Goal: Transaction & Acquisition: Obtain resource

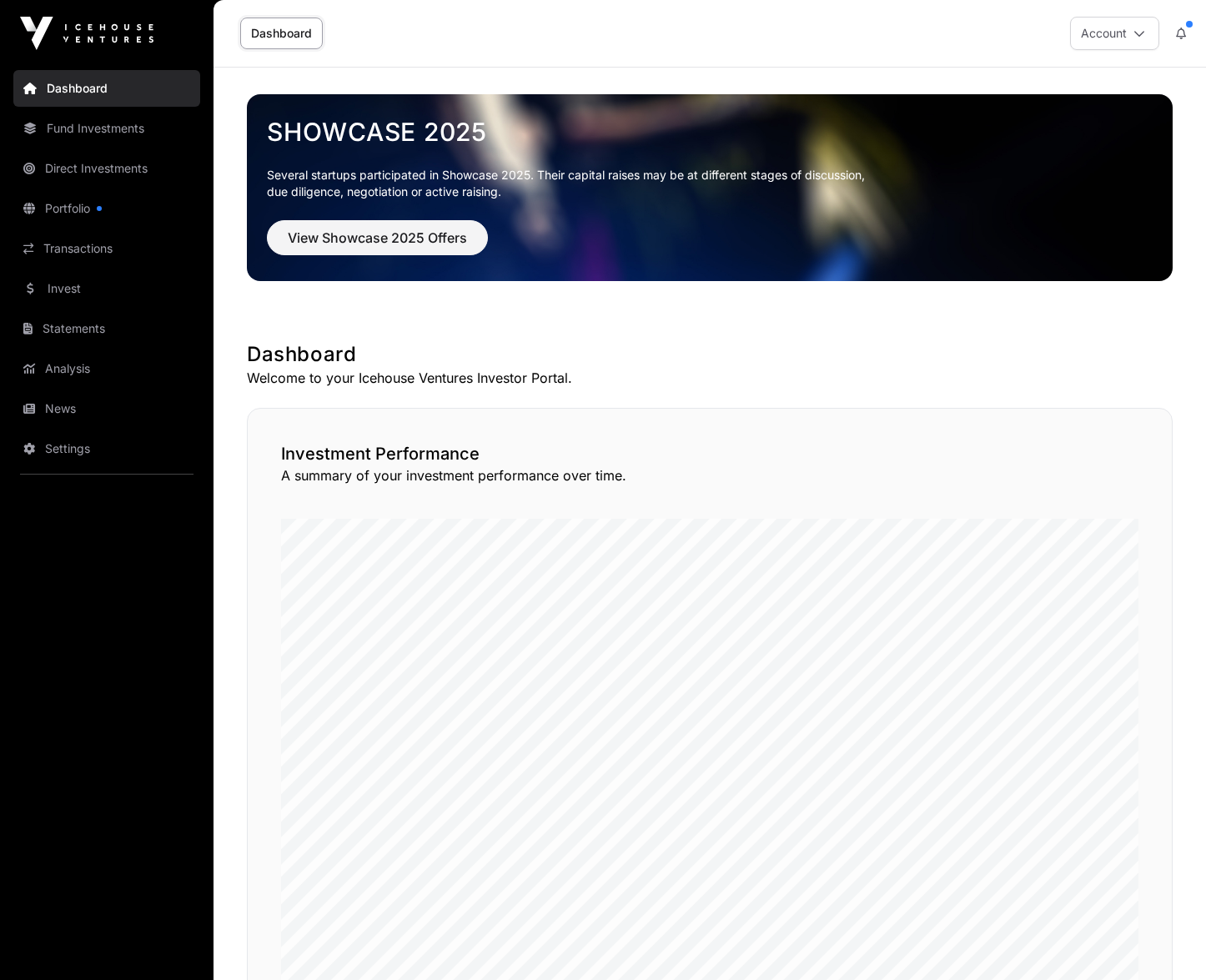
click at [83, 201] on link "Portfolio" at bounding box center [107, 209] width 187 height 37
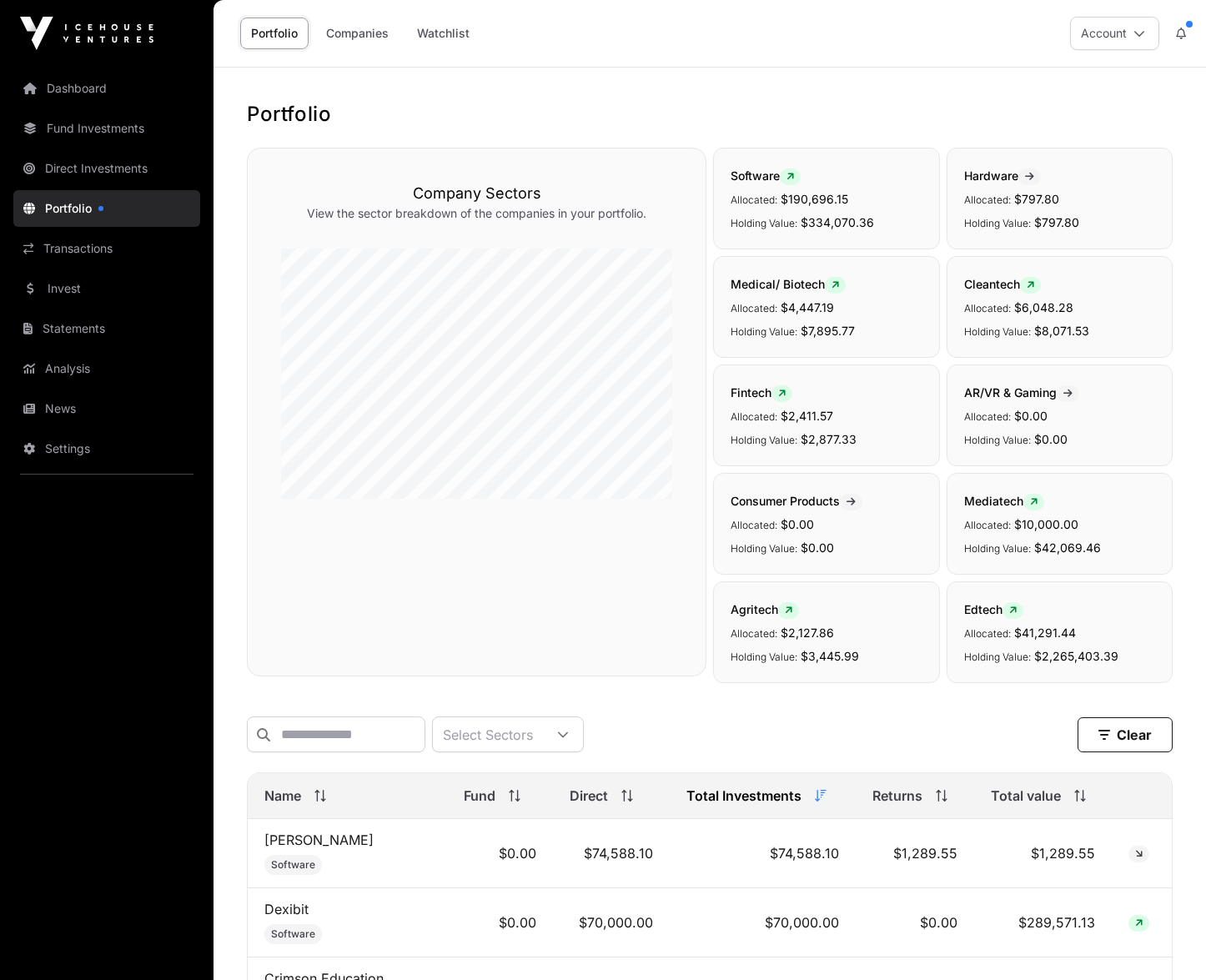
click at [59, 91] on link "Dashboard" at bounding box center [107, 88] width 187 height 37
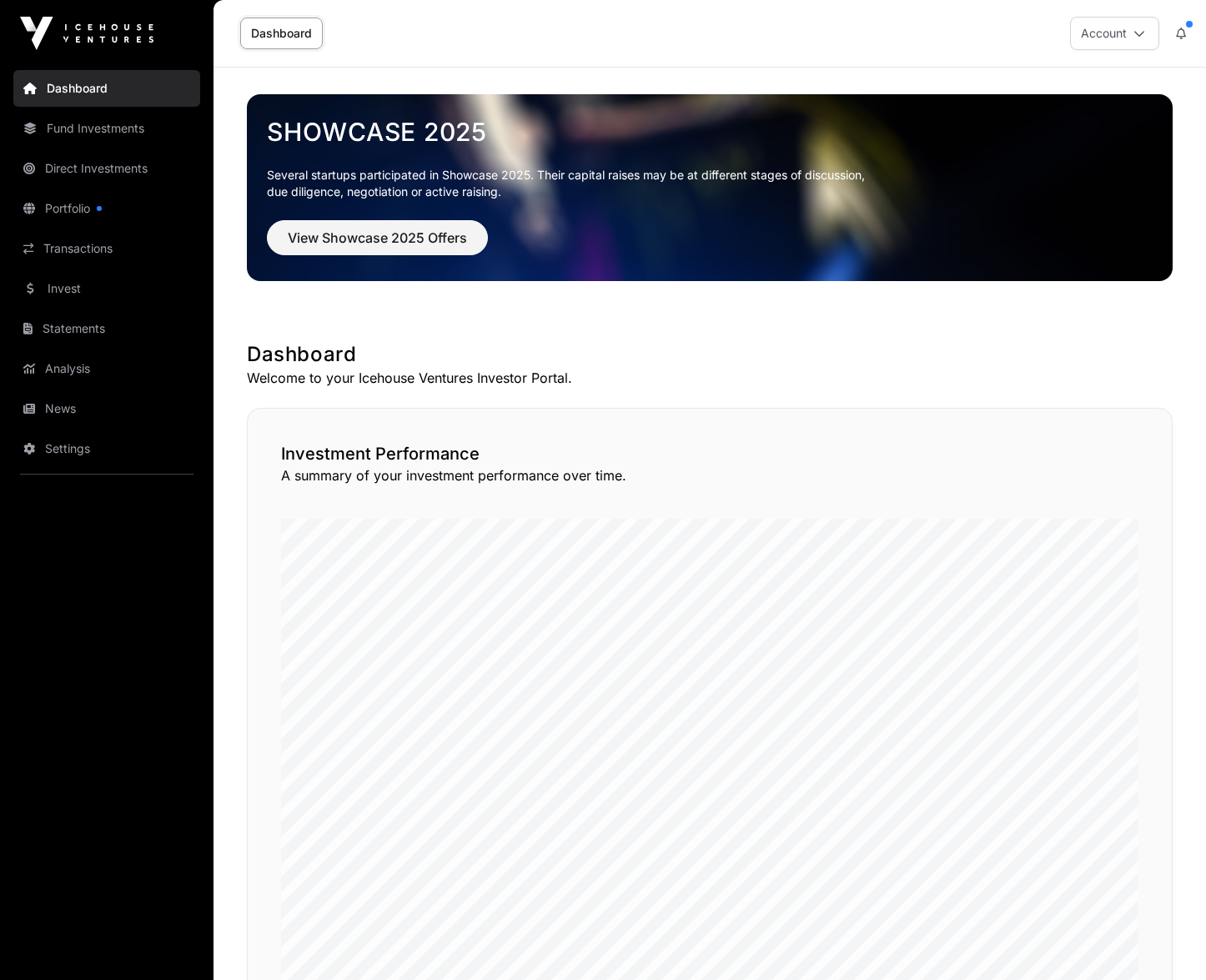
click at [81, 292] on link "Invest" at bounding box center [107, 288] width 187 height 37
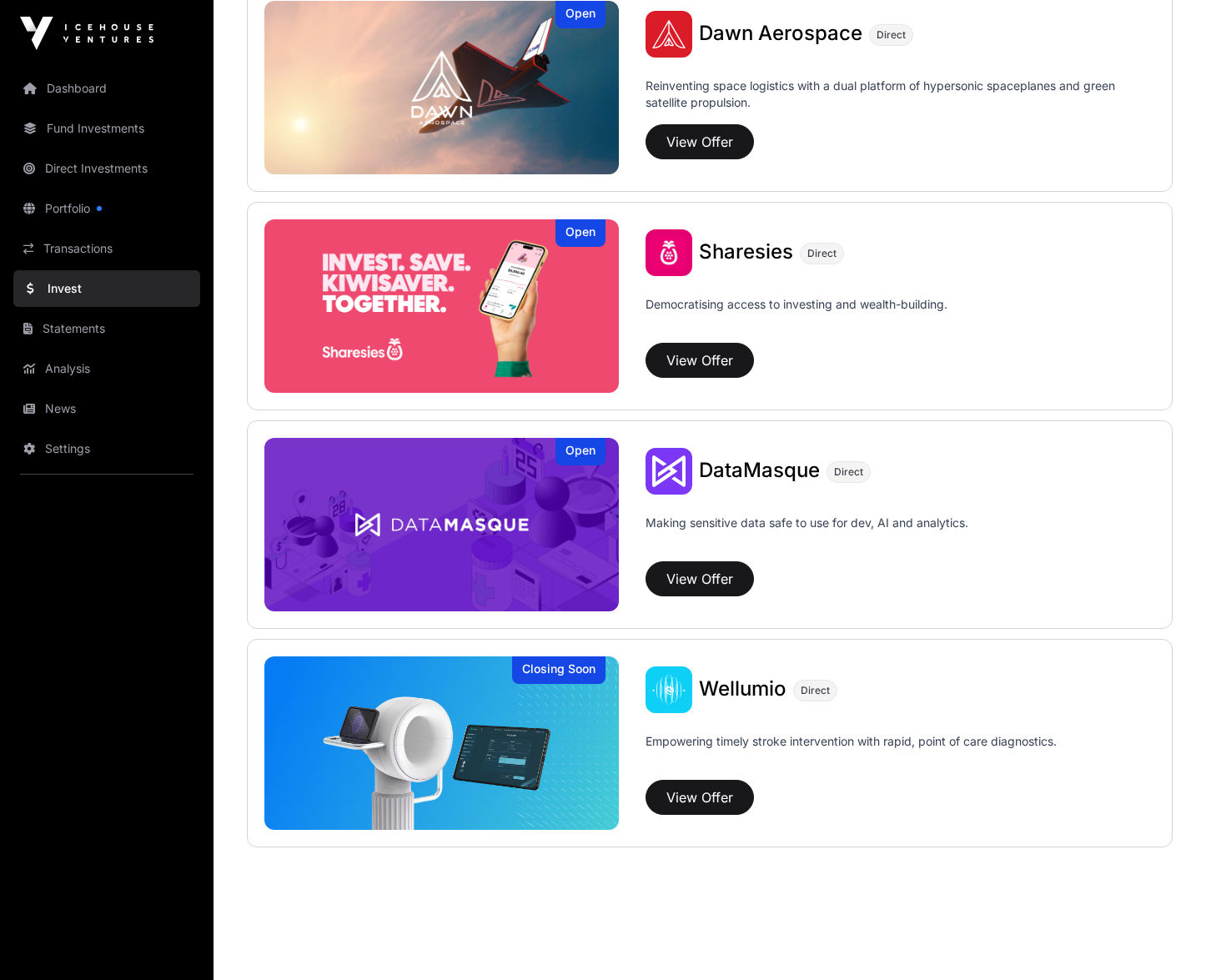
scroll to position [1987, 0]
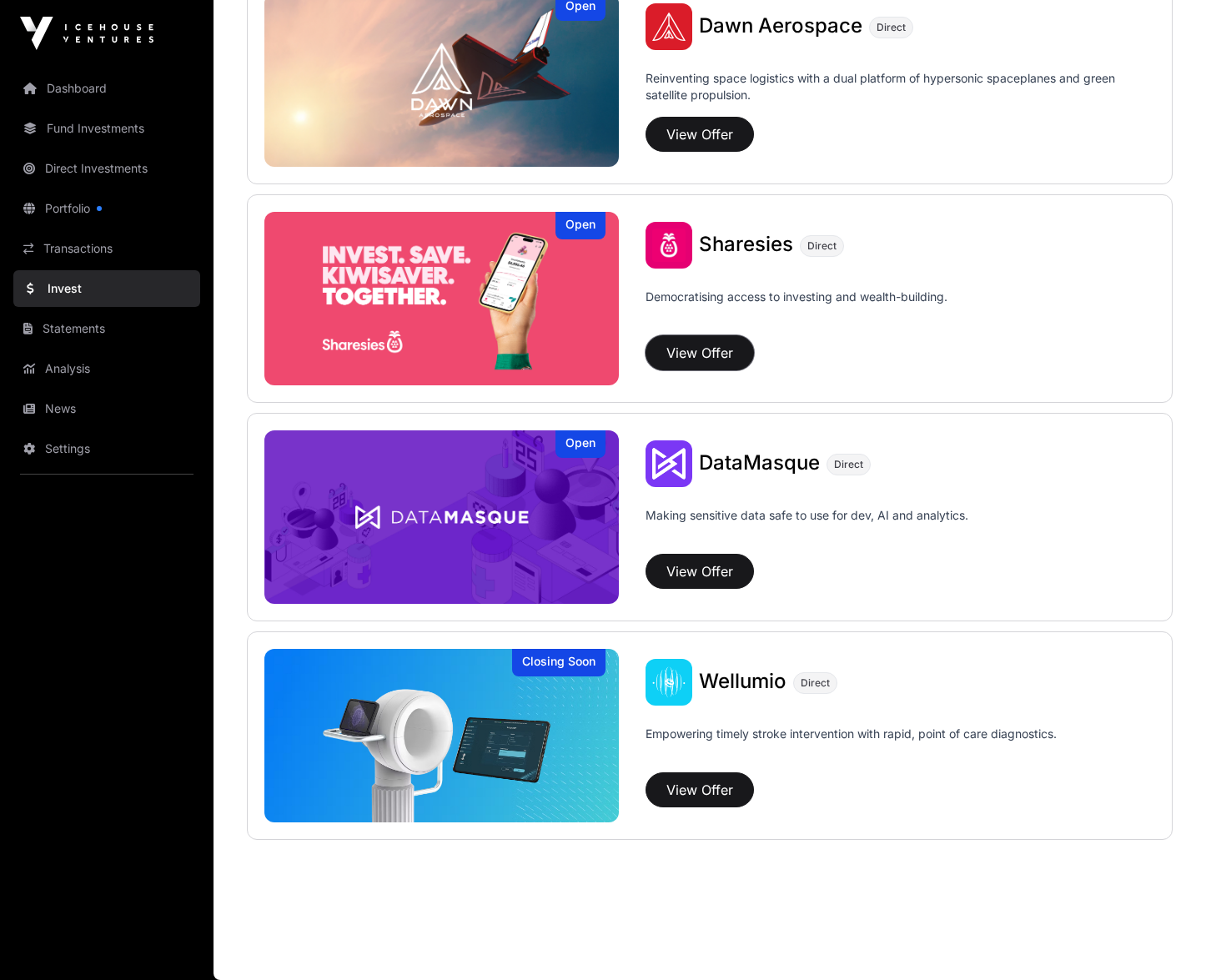
click at [714, 355] on button "View Offer" at bounding box center [700, 353] width 108 height 35
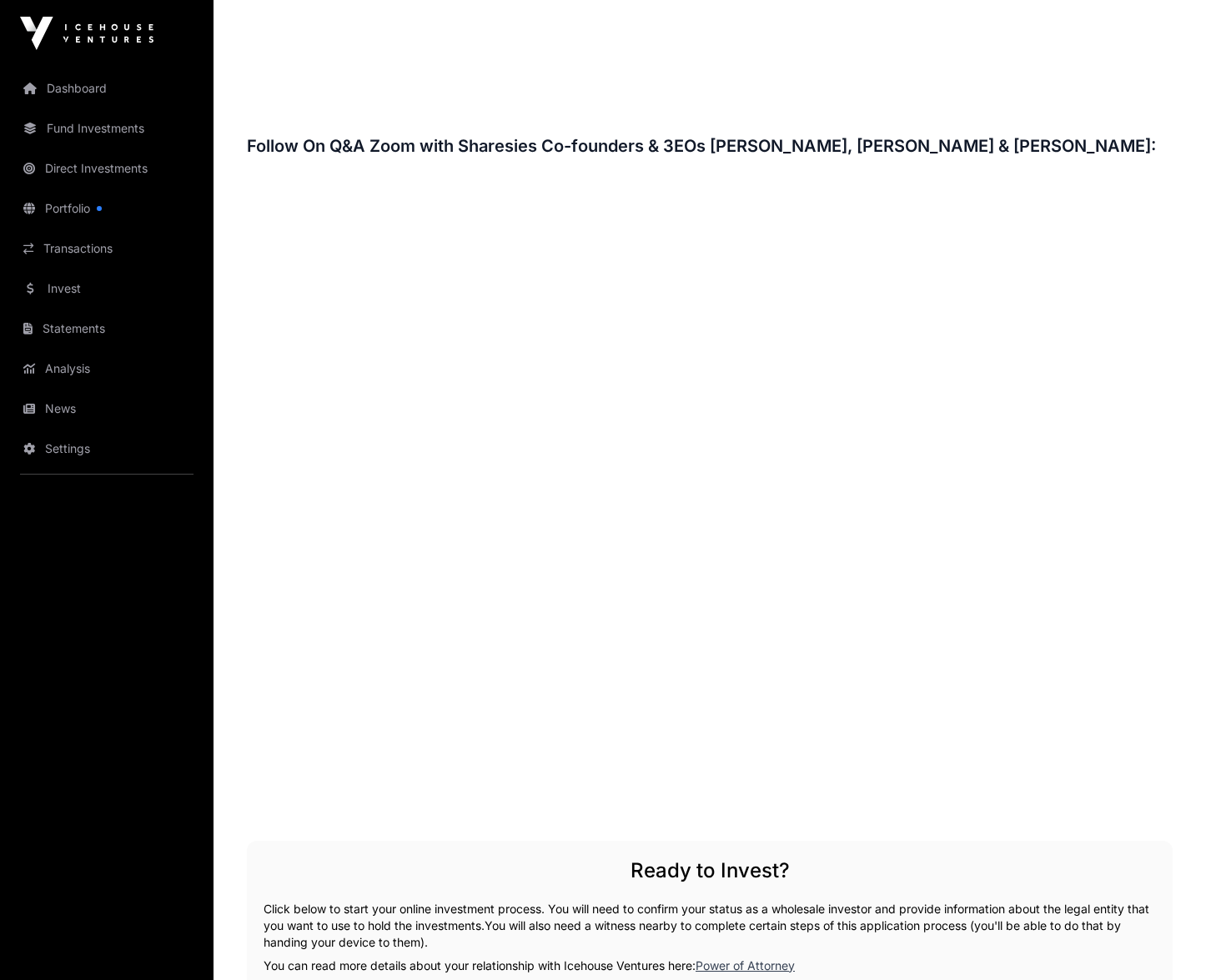
scroll to position [2342, 0]
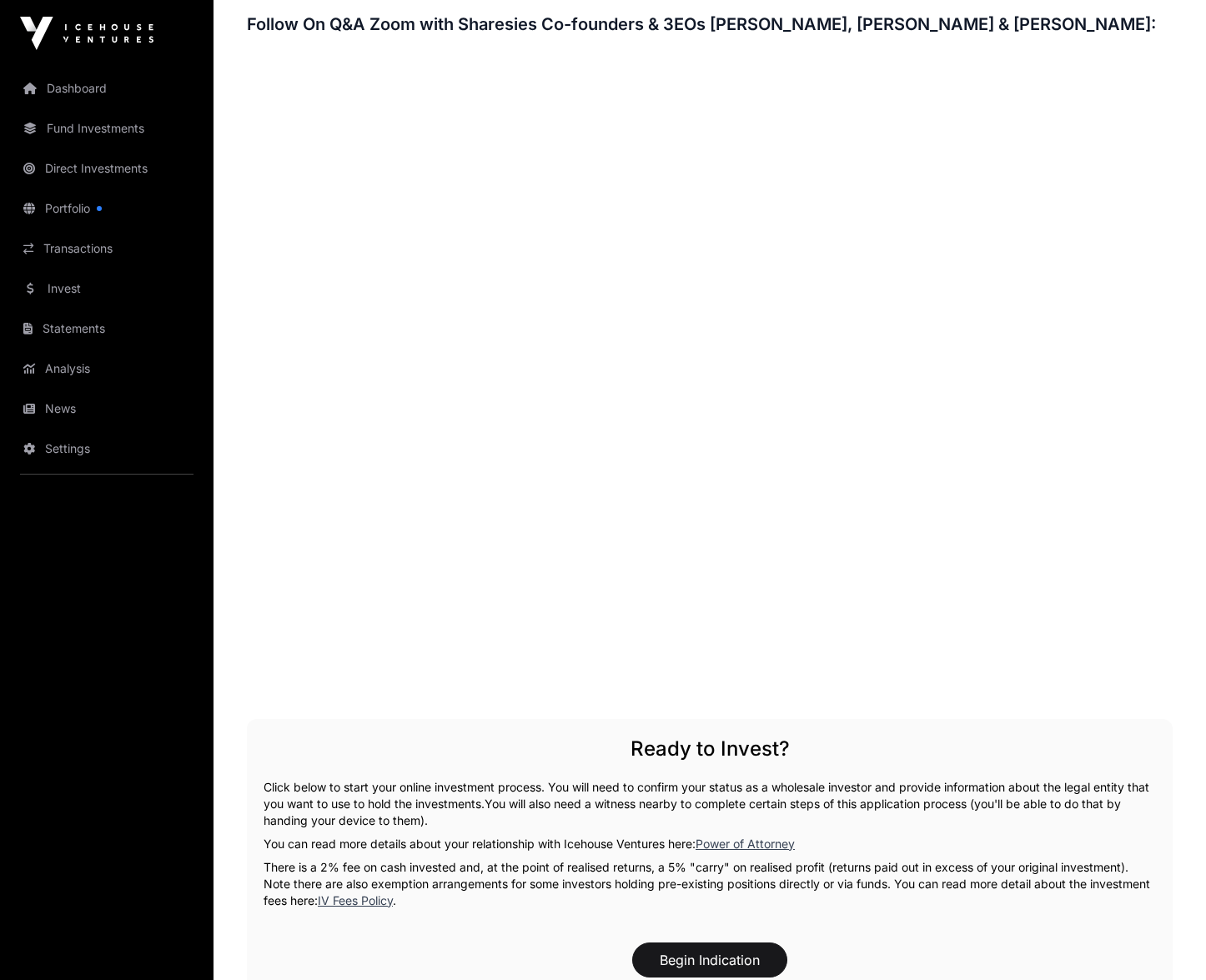
scroll to position [2471, 0]
